Goal: Task Accomplishment & Management: Use online tool/utility

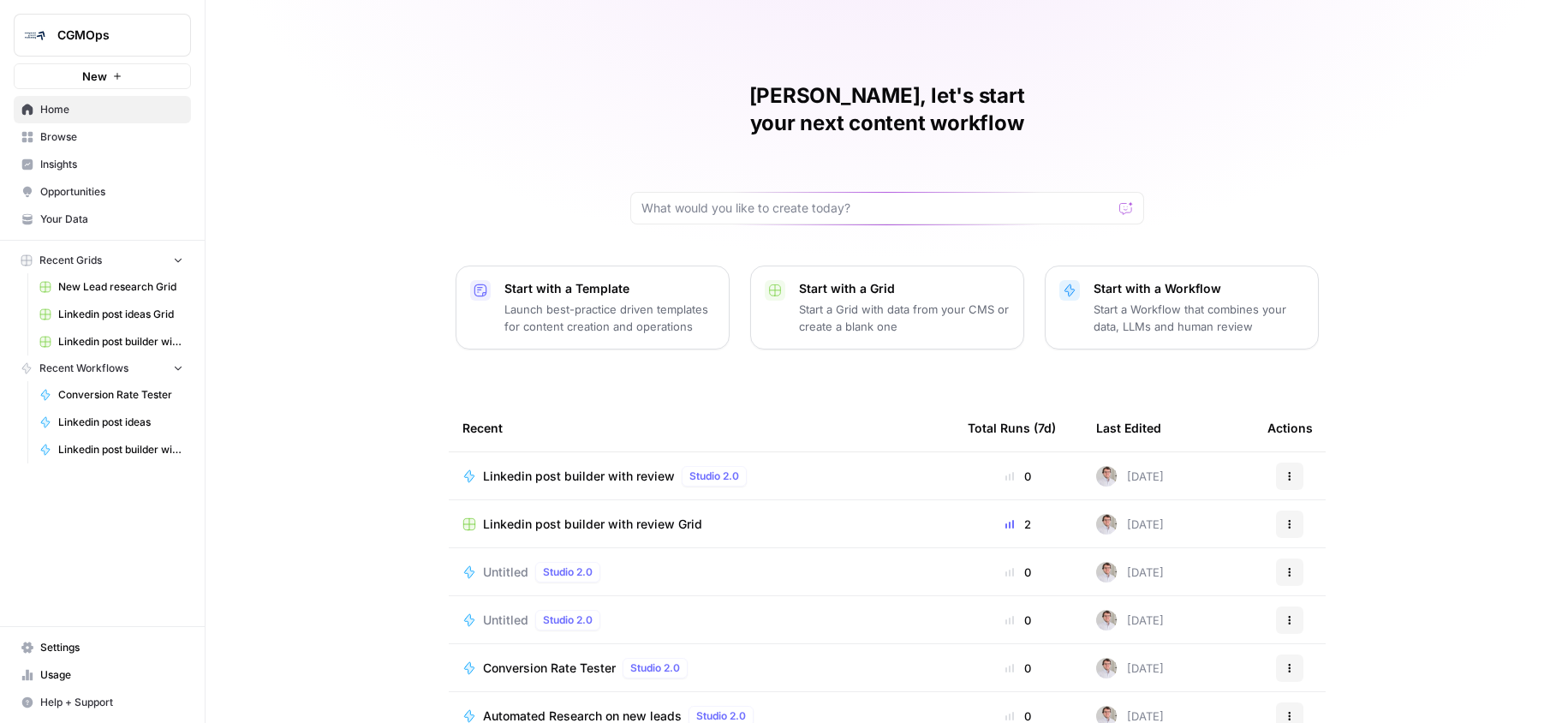
click at [52, 155] on link "Insights" at bounding box center [102, 165] width 177 height 28
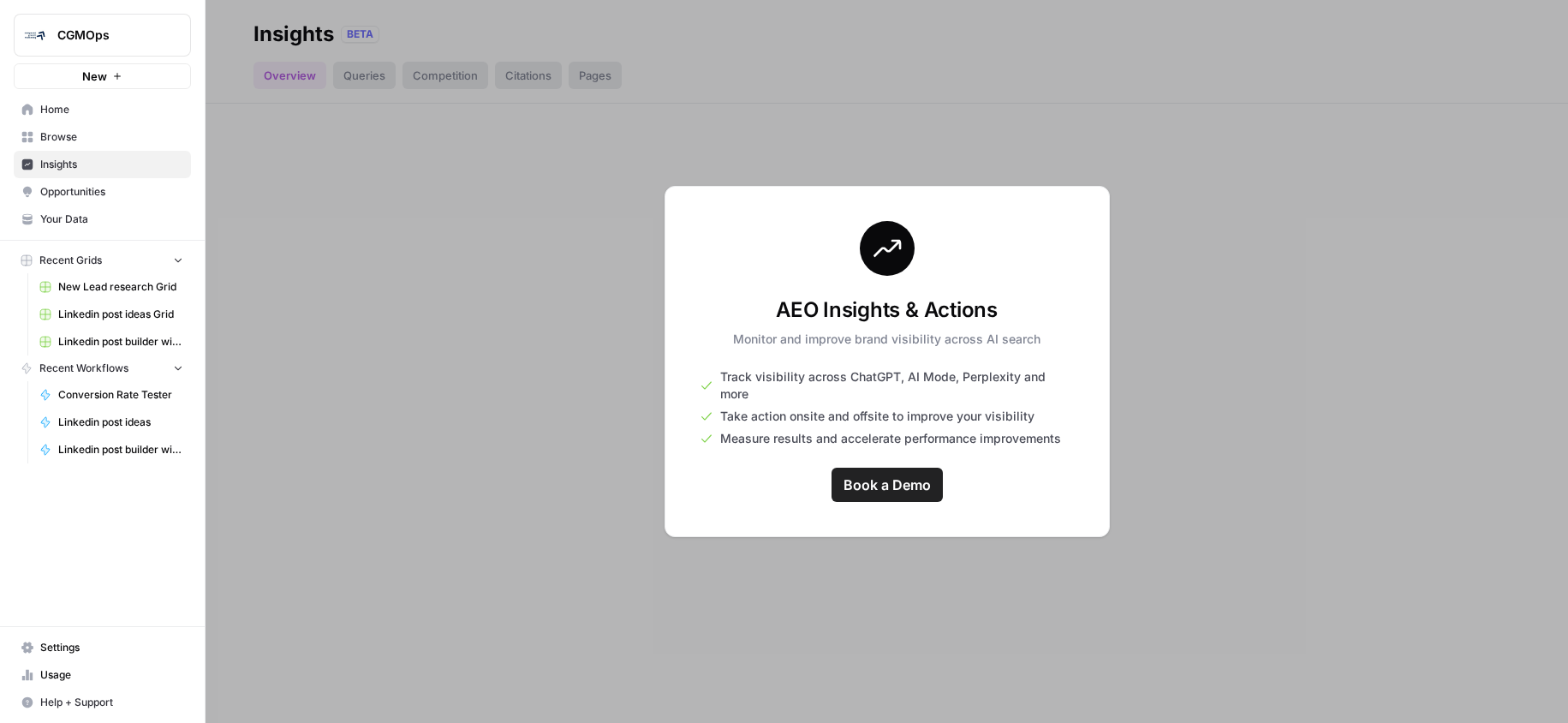
click at [103, 205] on link "Your Data" at bounding box center [102, 219] width 177 height 28
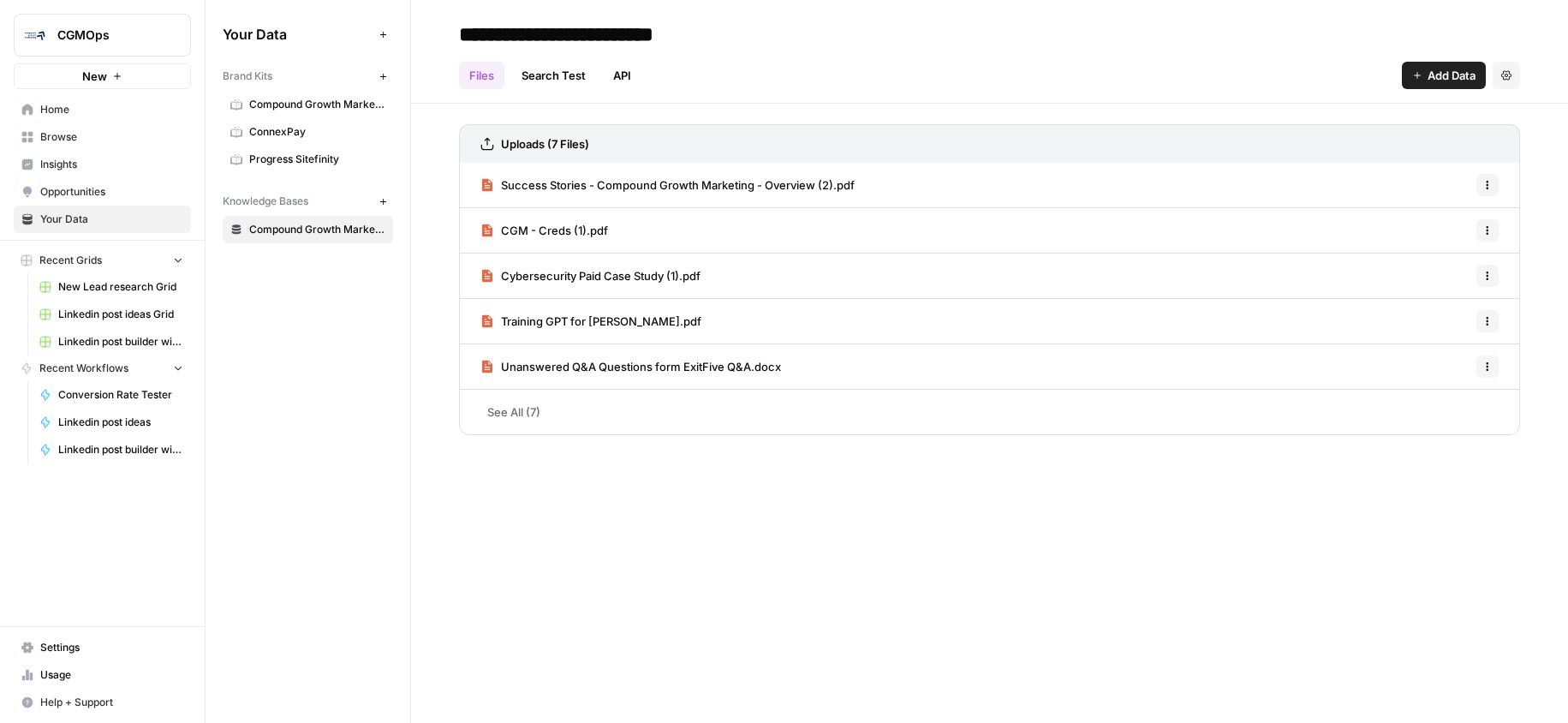
click at [89, 186] on span "Opportunities" at bounding box center [112, 192] width 143 height 16
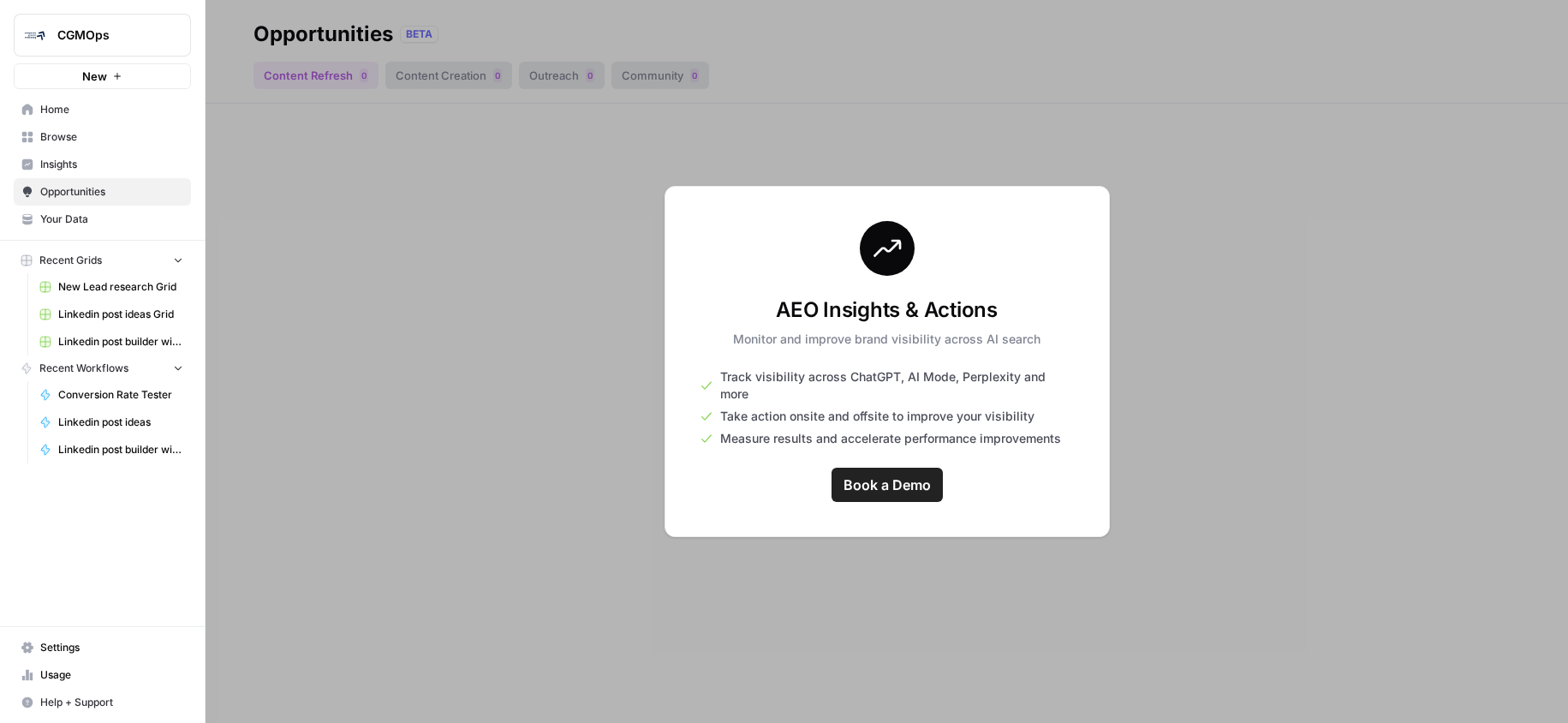
click at [58, 134] on span "Browse" at bounding box center [112, 137] width 143 height 16
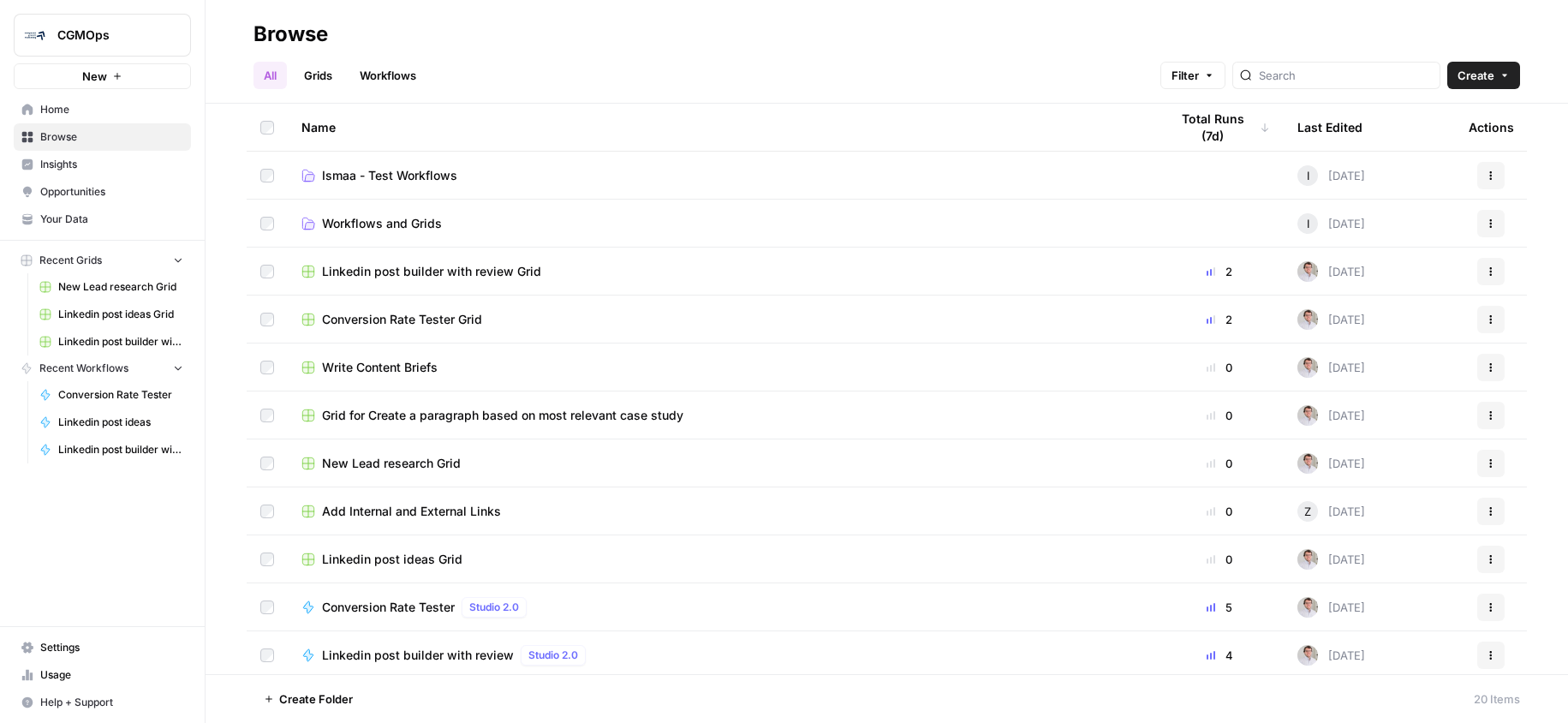
click at [74, 207] on link "Your Data" at bounding box center [102, 219] width 177 height 28
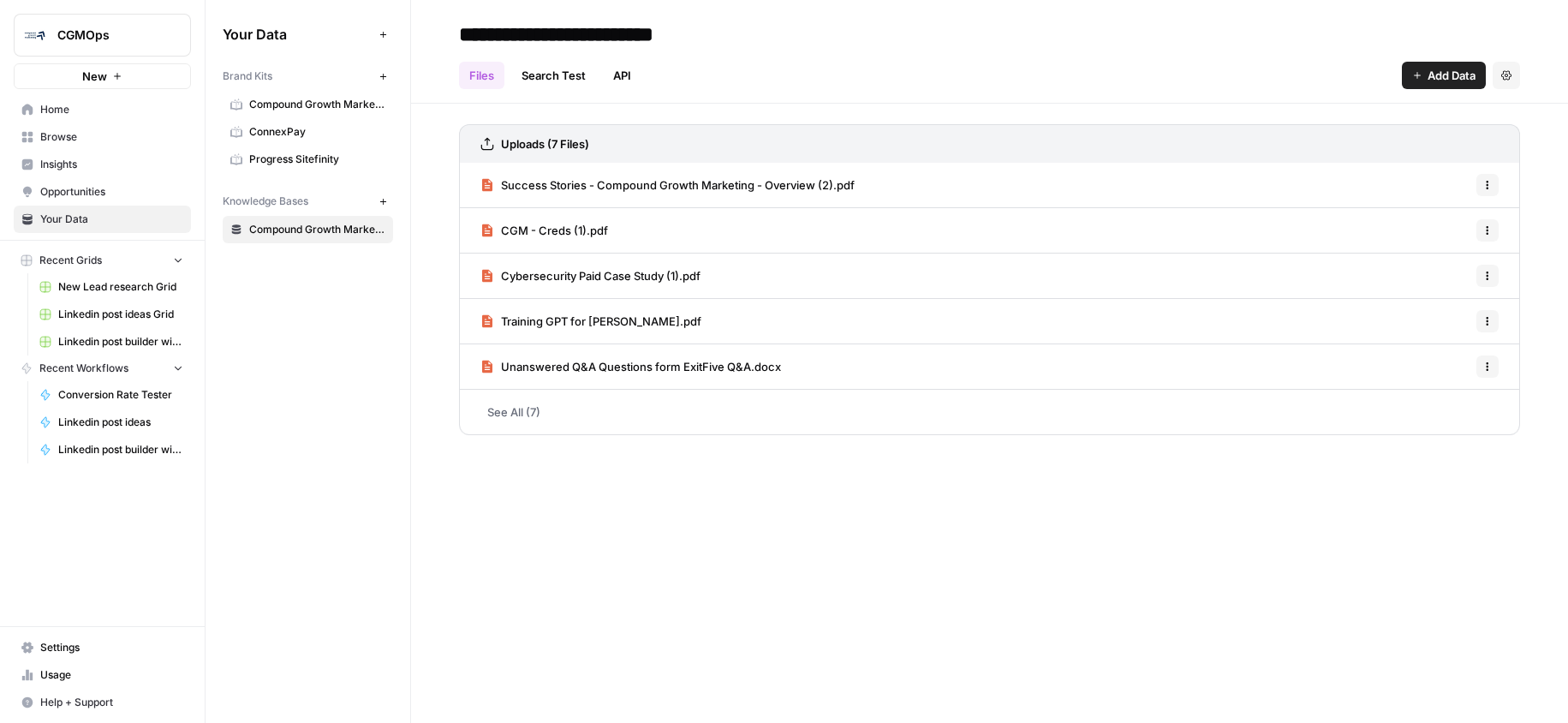
click at [74, 120] on link "Home" at bounding box center [102, 110] width 177 height 28
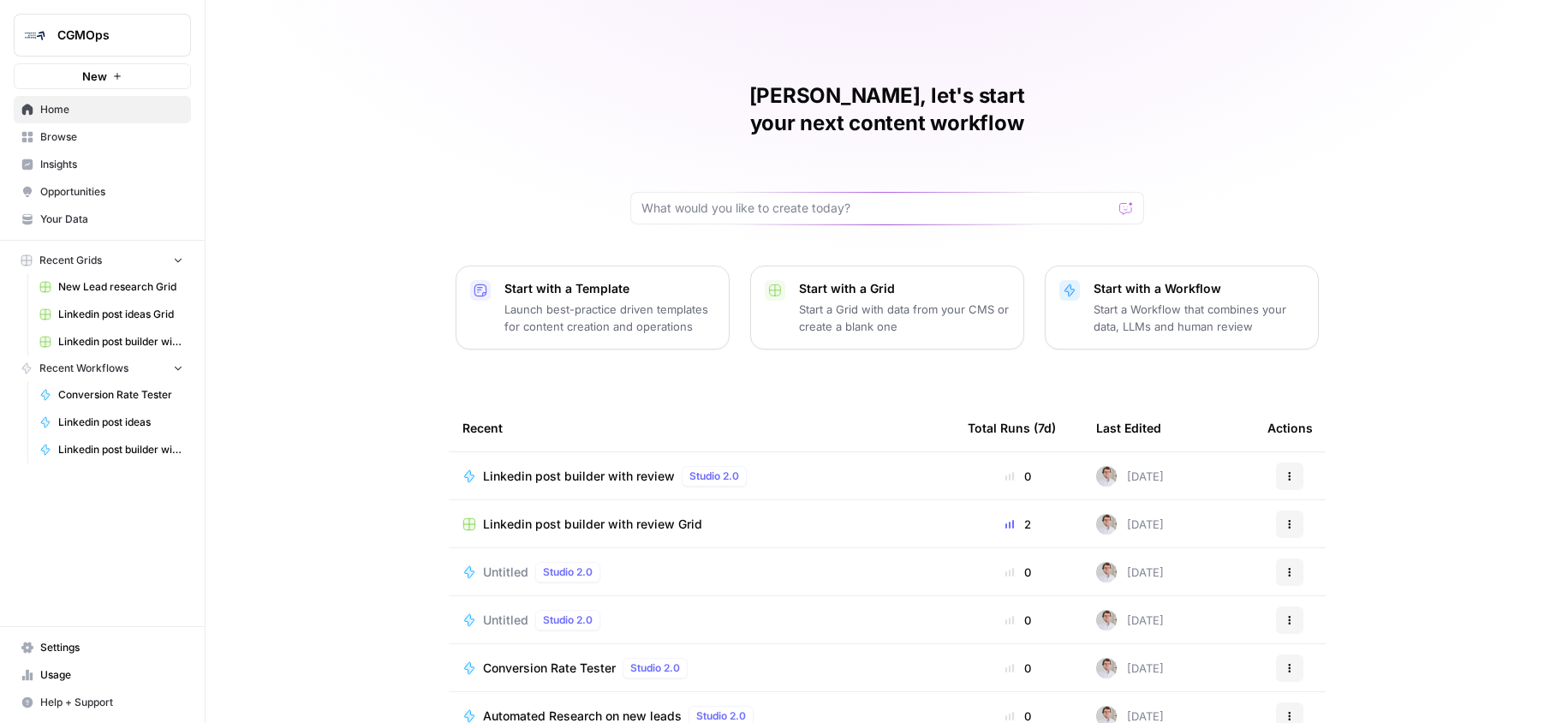
click at [616, 516] on span "Linkedin post builder with review Grid" at bounding box center [592, 525] width 219 height 17
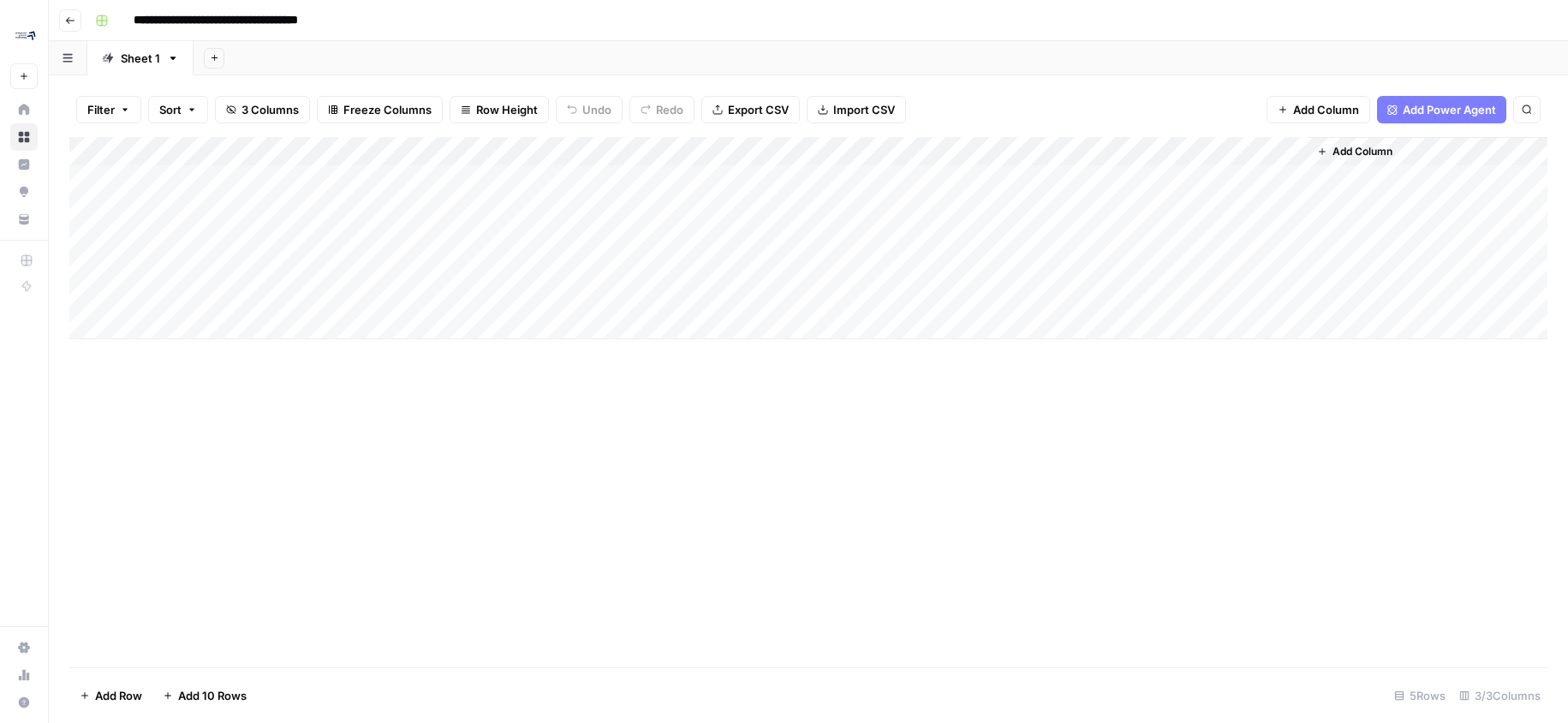
click at [247, 245] on div "Add Column" at bounding box center [808, 238] width 1478 height 203
drag, startPoint x: 377, startPoint y: 157, endPoint x: 634, endPoint y: 184, distance: 258.4
click at [634, 184] on div "Add Column" at bounding box center [808, 238] width 1478 height 203
click at [286, 103] on span "3 Columns" at bounding box center [270, 110] width 57 height 17
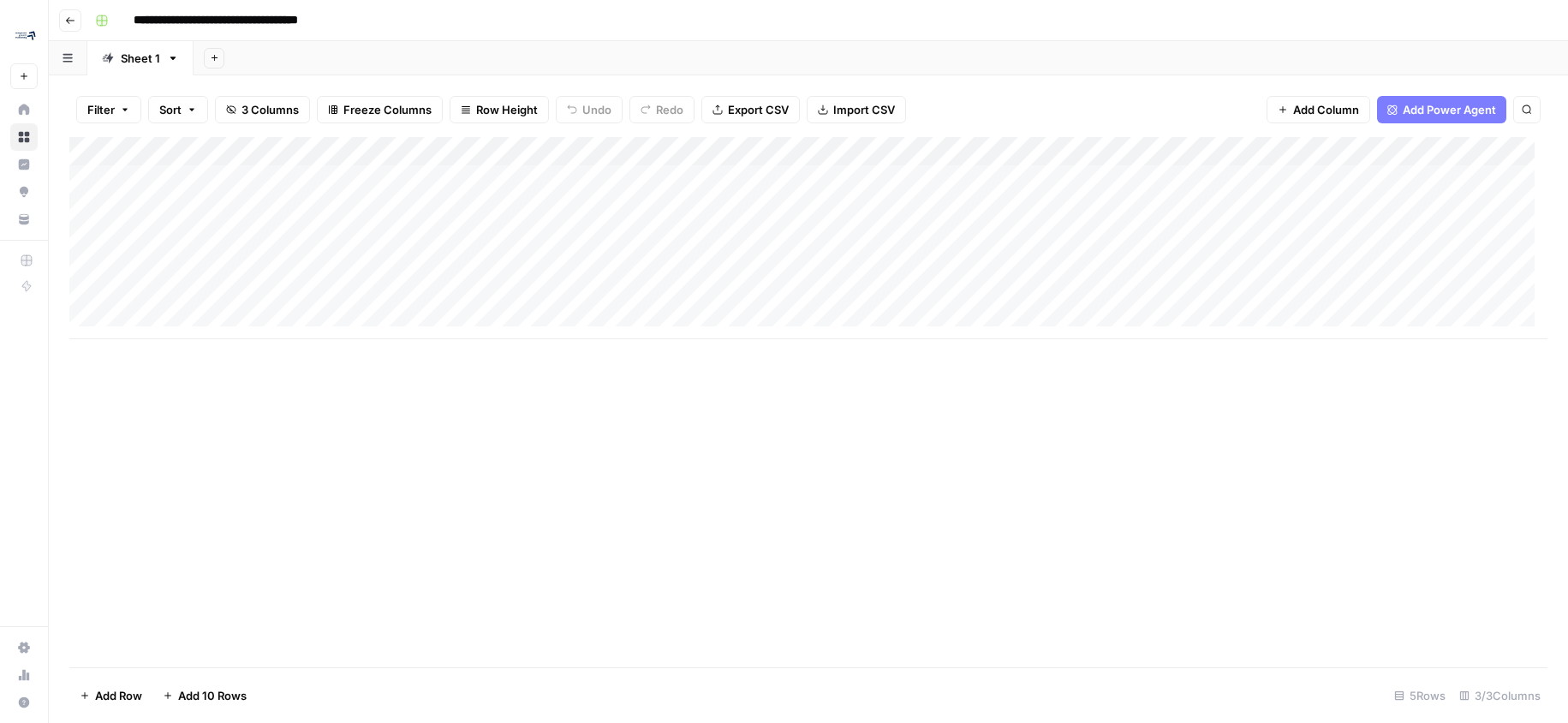
click at [443, 236] on div "Add Column" at bounding box center [808, 238] width 1478 height 203
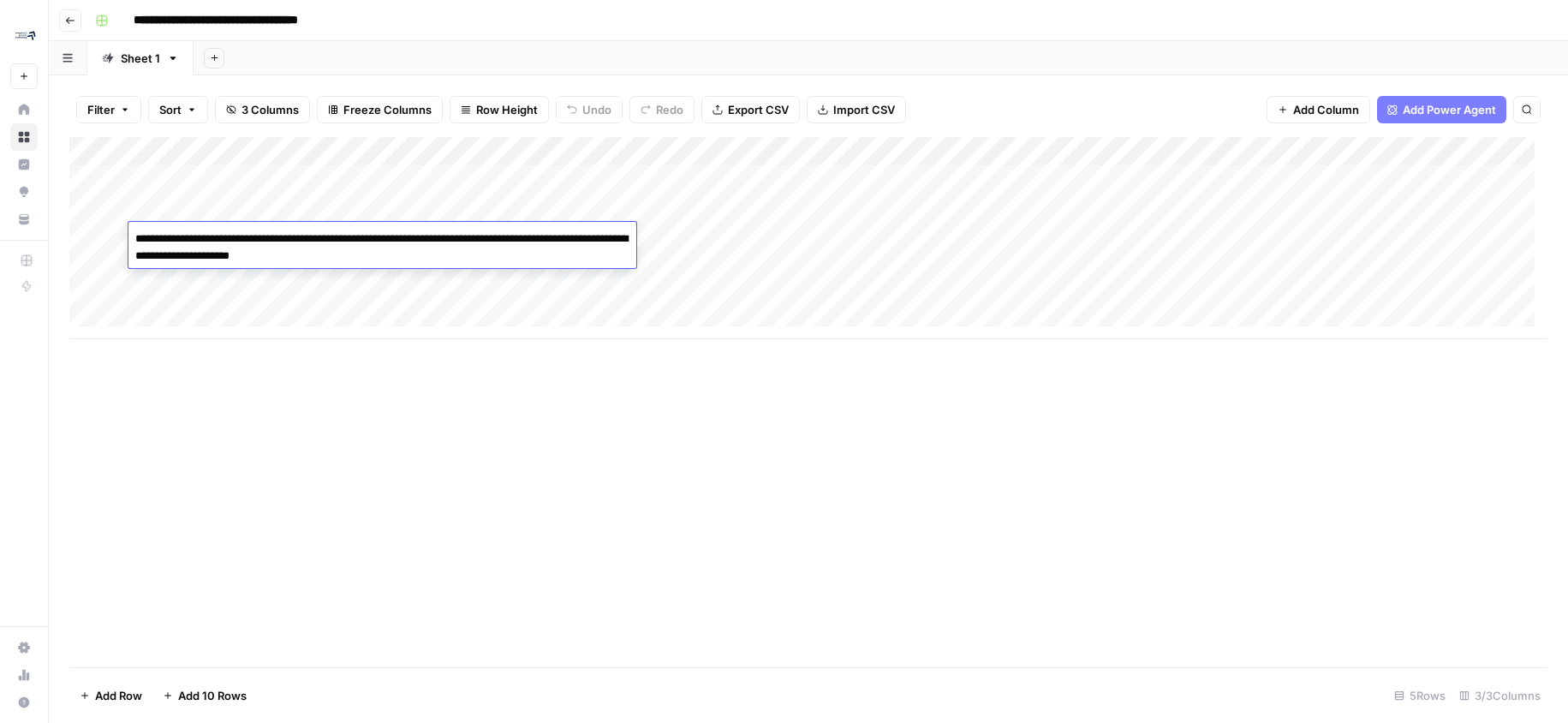
type textarea "**********"
click at [737, 236] on div "Add Column" at bounding box center [808, 238] width 1478 height 203
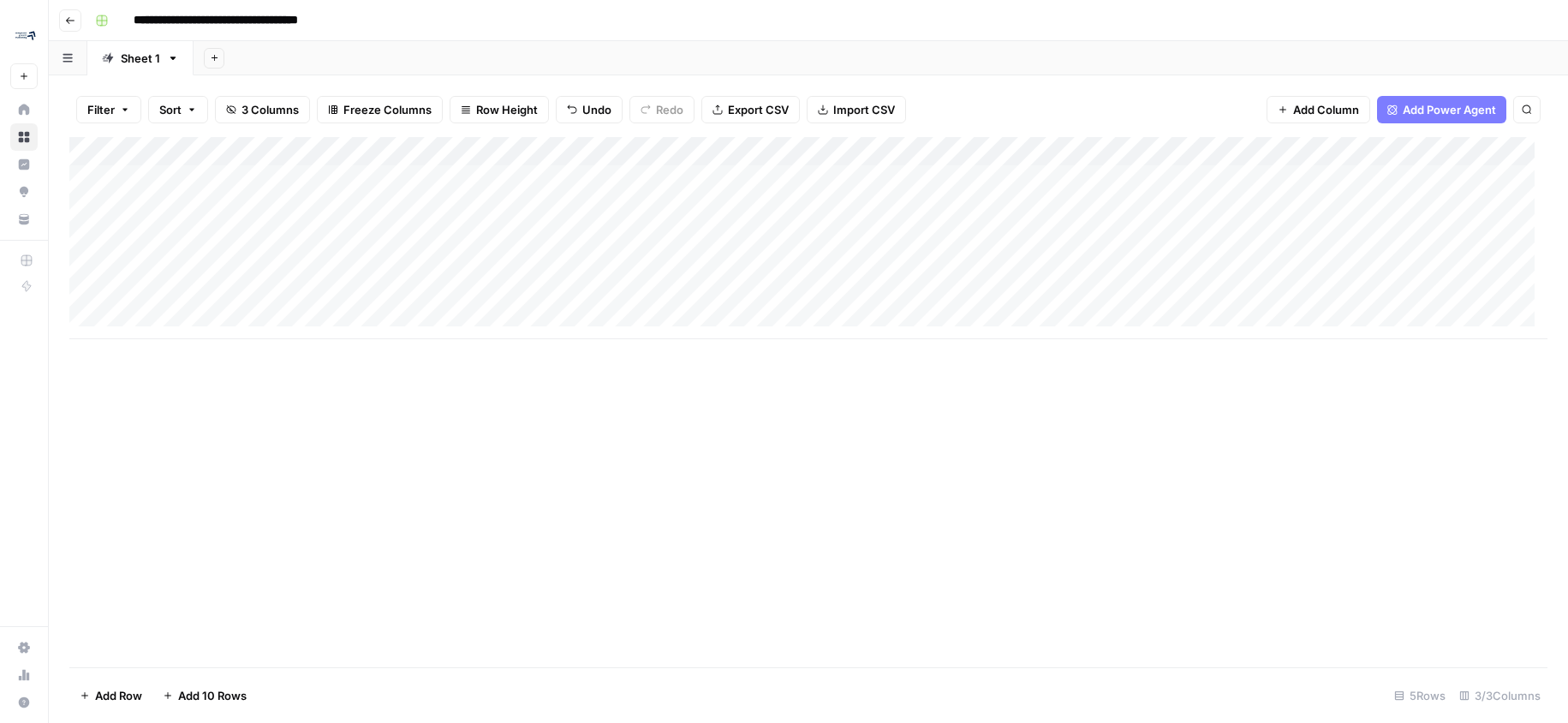
click at [395, 263] on div "Add Column" at bounding box center [808, 238] width 1478 height 203
type textarea "**********"
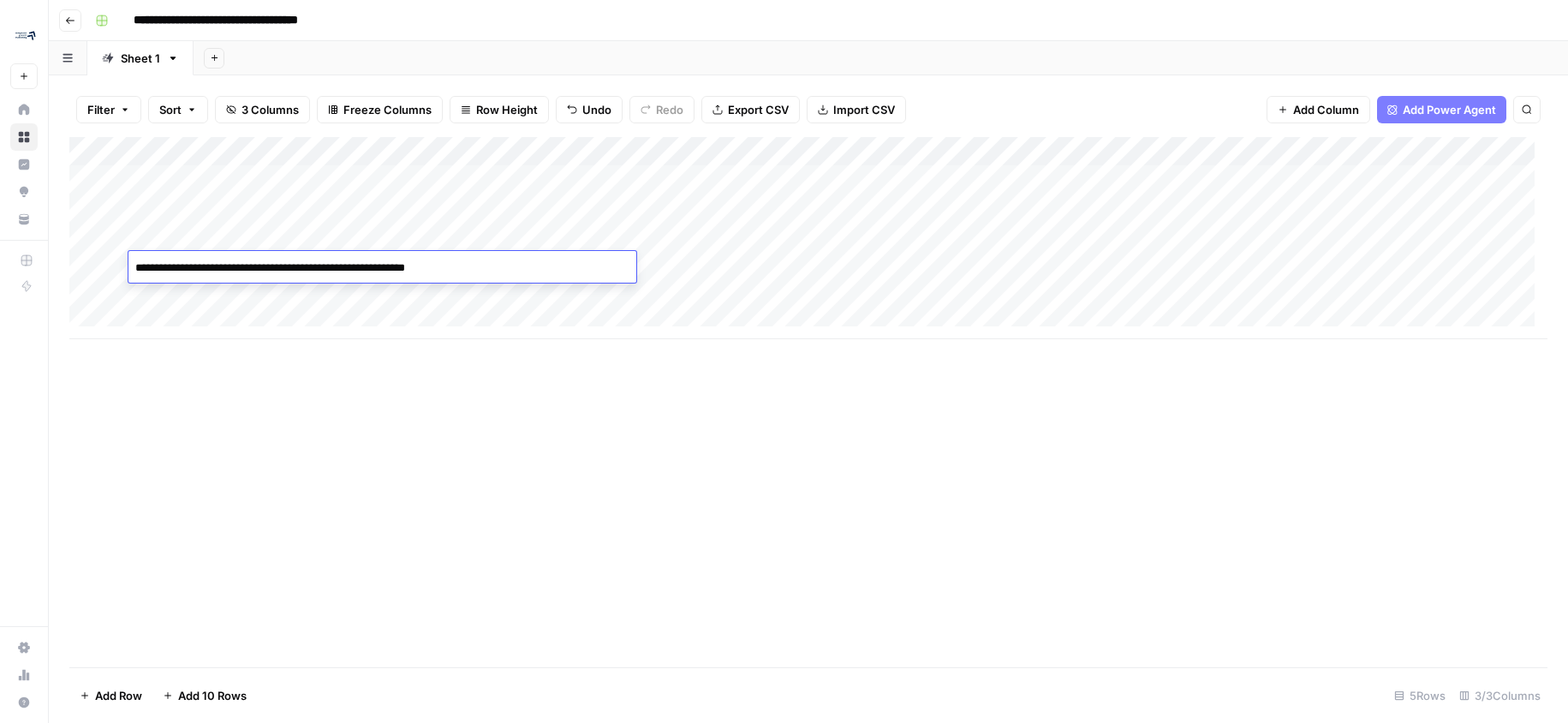
scroll to position [211, 0]
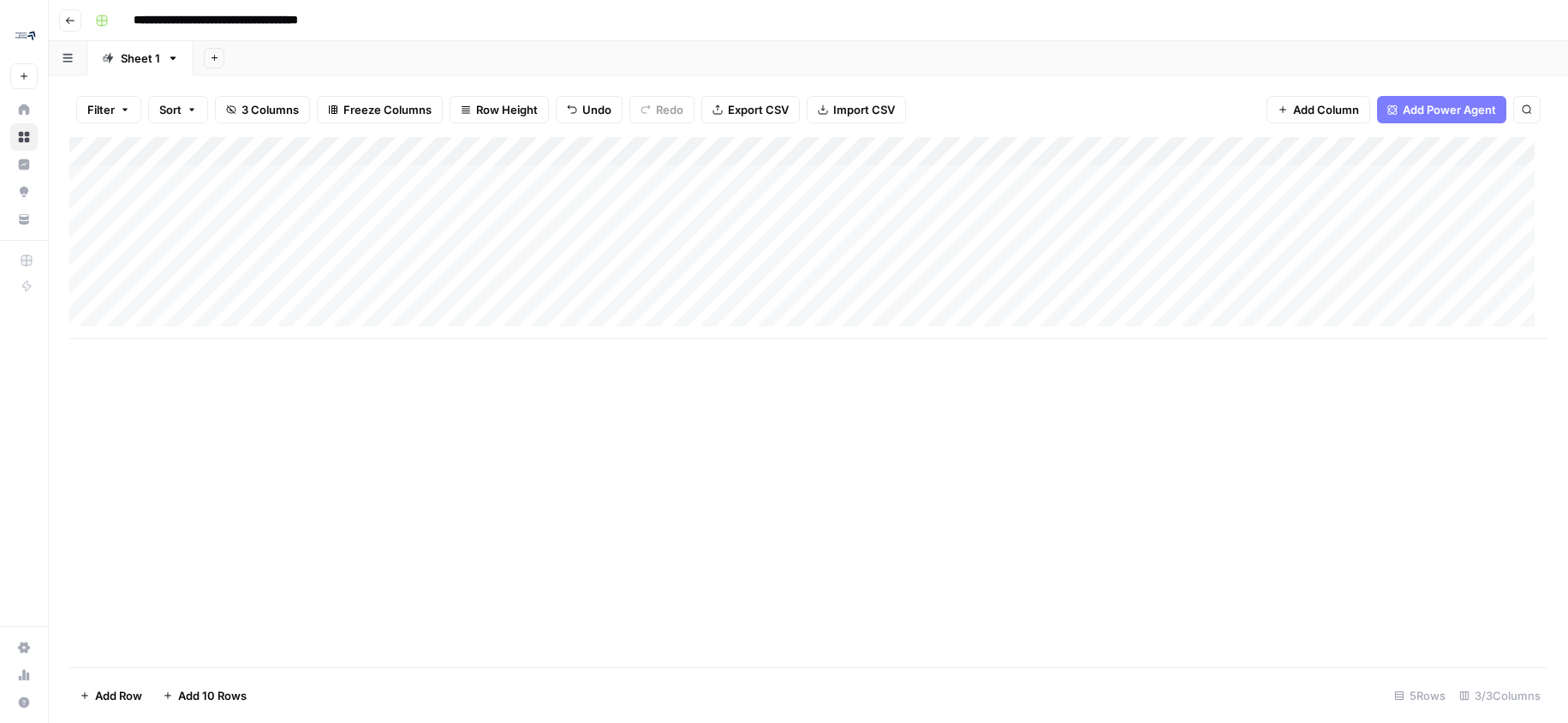
click at [699, 265] on div "Add Column" at bounding box center [808, 238] width 1478 height 203
